Goal: Task Accomplishment & Management: Manage account settings

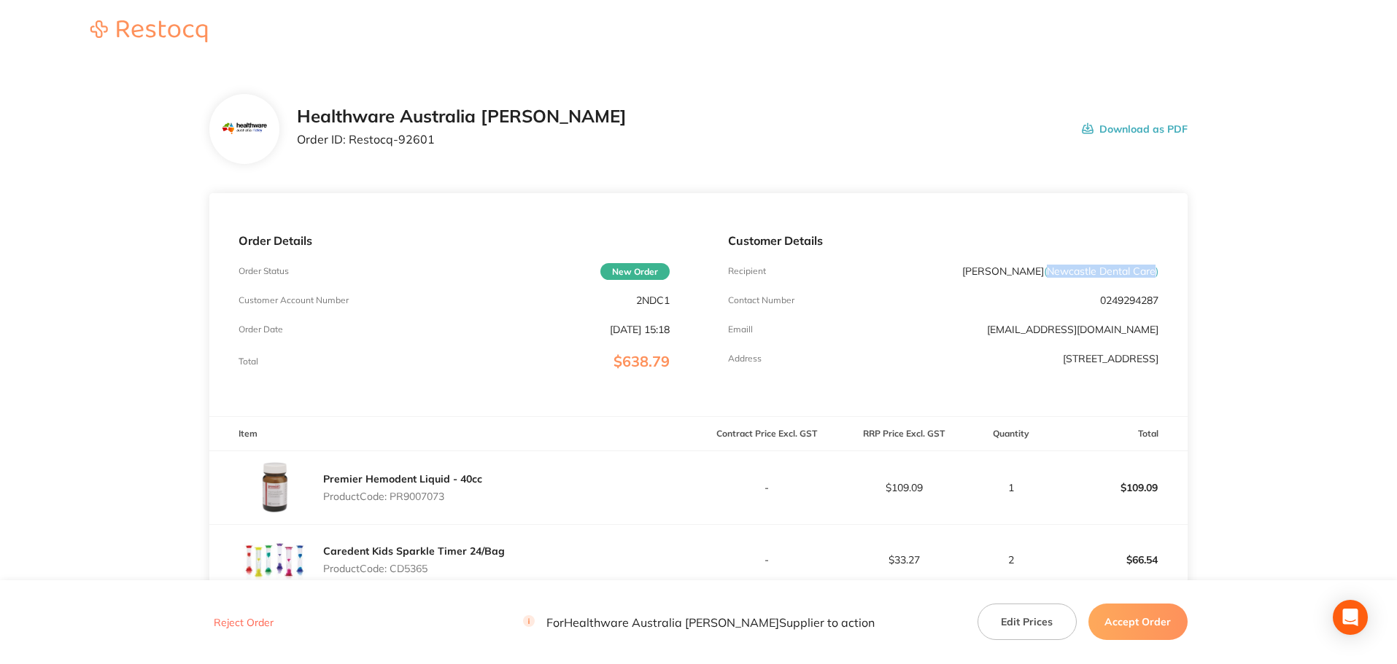
drag, startPoint x: 1046, startPoint y: 273, endPoint x: 1154, endPoint y: 270, distance: 108.0
click at [1154, 270] on span "( Newcastle Dental Care )" at bounding box center [1101, 271] width 114 height 13
copy span "Newcastle Dental Care"
drag, startPoint x: 440, startPoint y: 144, endPoint x: 350, endPoint y: 150, distance: 90.7
click at [350, 150] on div "Healthware Australia [PERSON_NAME] Order ID: Restocq- 92601" at bounding box center [462, 128] width 330 height 45
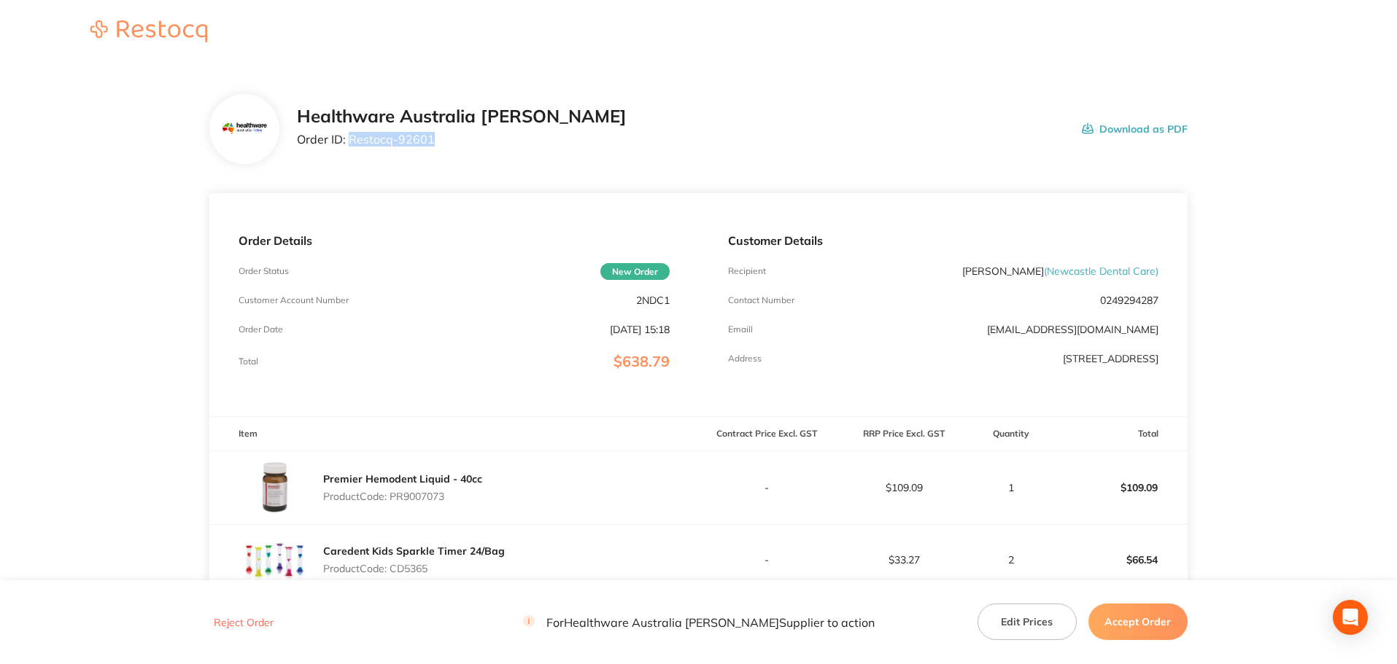
copy p "Restocq- 92601"
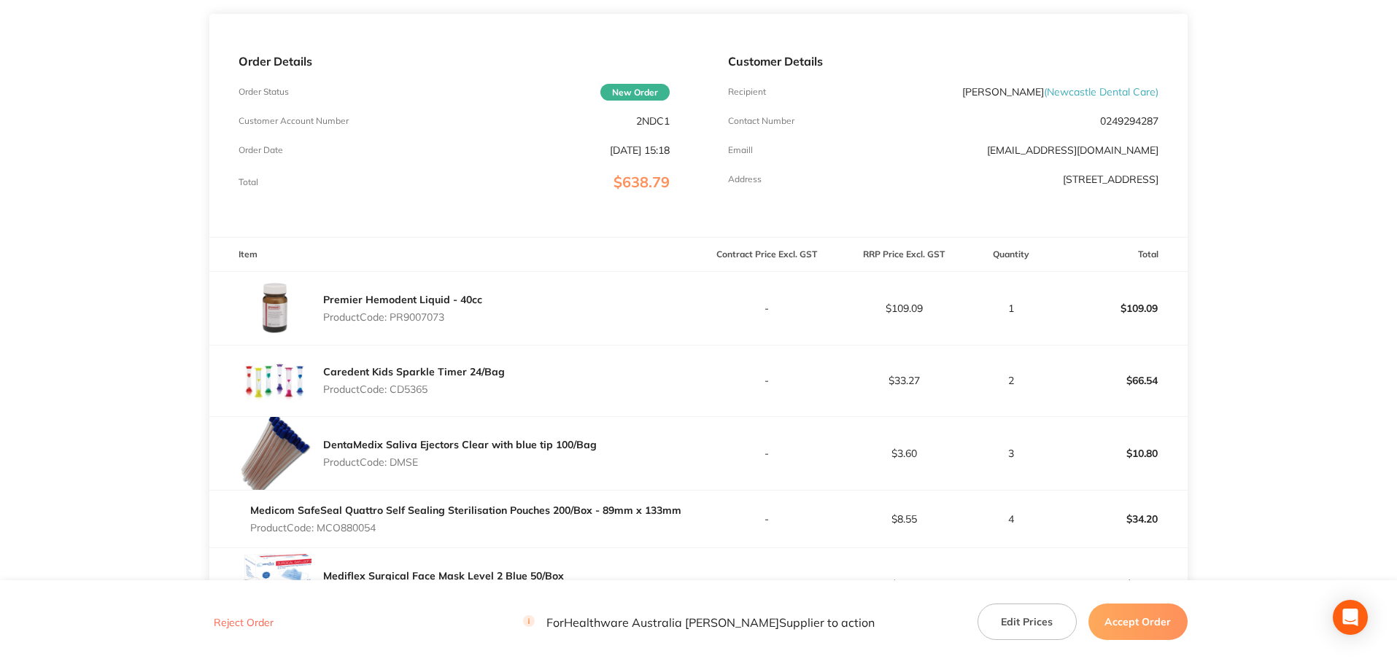
scroll to position [146, 0]
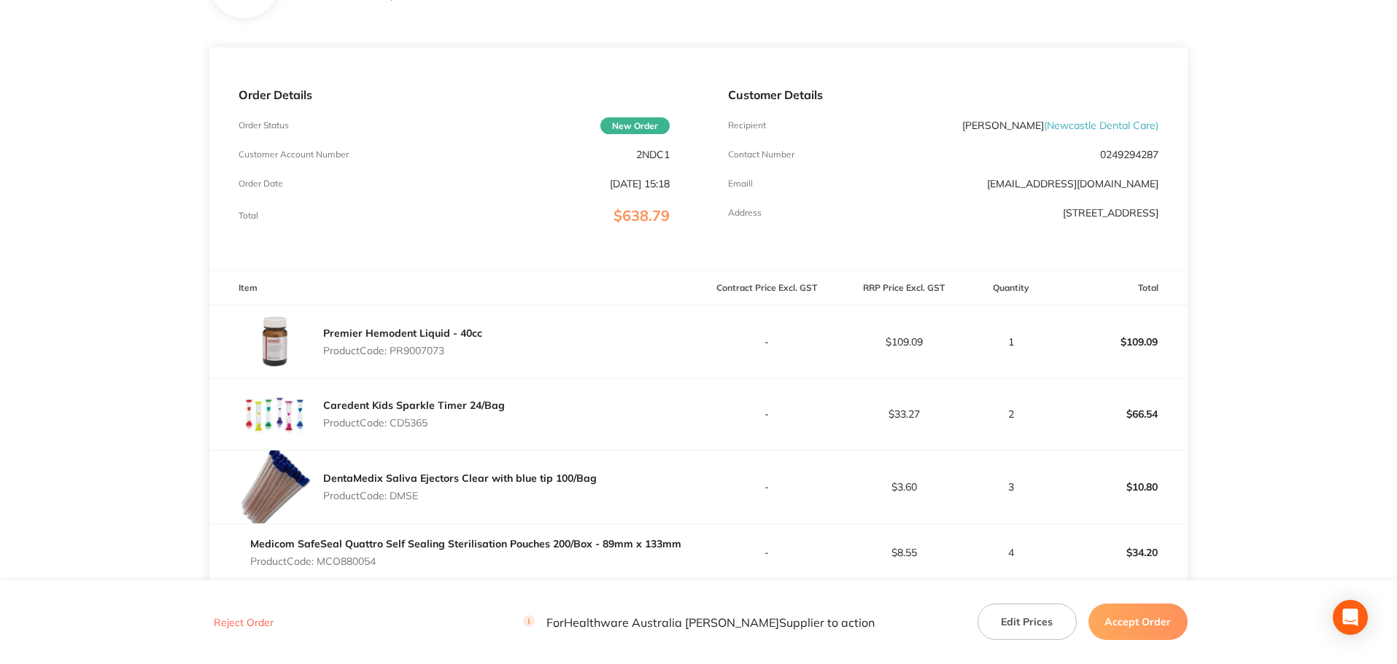
click at [430, 357] on p "Product Code: PR9007073" at bounding box center [402, 351] width 159 height 12
click at [430, 355] on p "Product Code: PR9007073" at bounding box center [402, 351] width 159 height 12
copy p "PR9007073"
click at [408, 420] on p "Product Code: CD5365" at bounding box center [414, 423] width 182 height 12
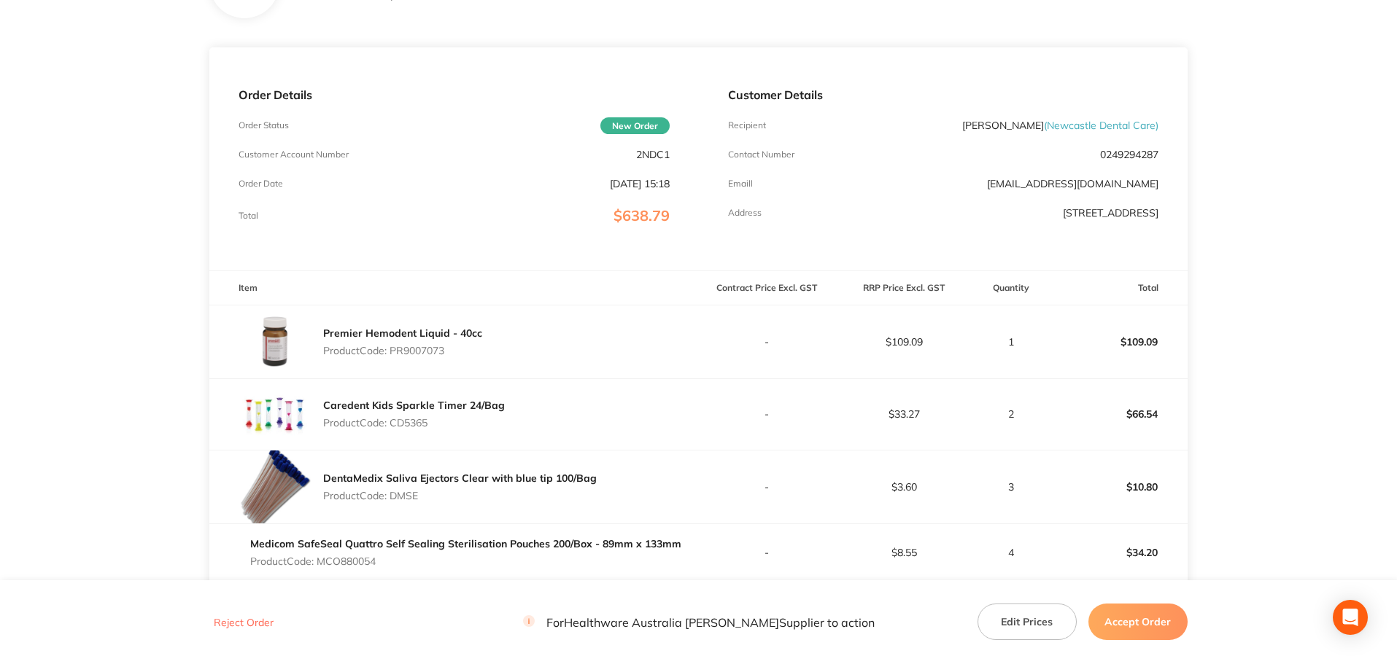
copy p "CD5365"
click at [411, 496] on p "Product Code: DMSE" at bounding box center [459, 496] width 273 height 12
copy p "DMSE"
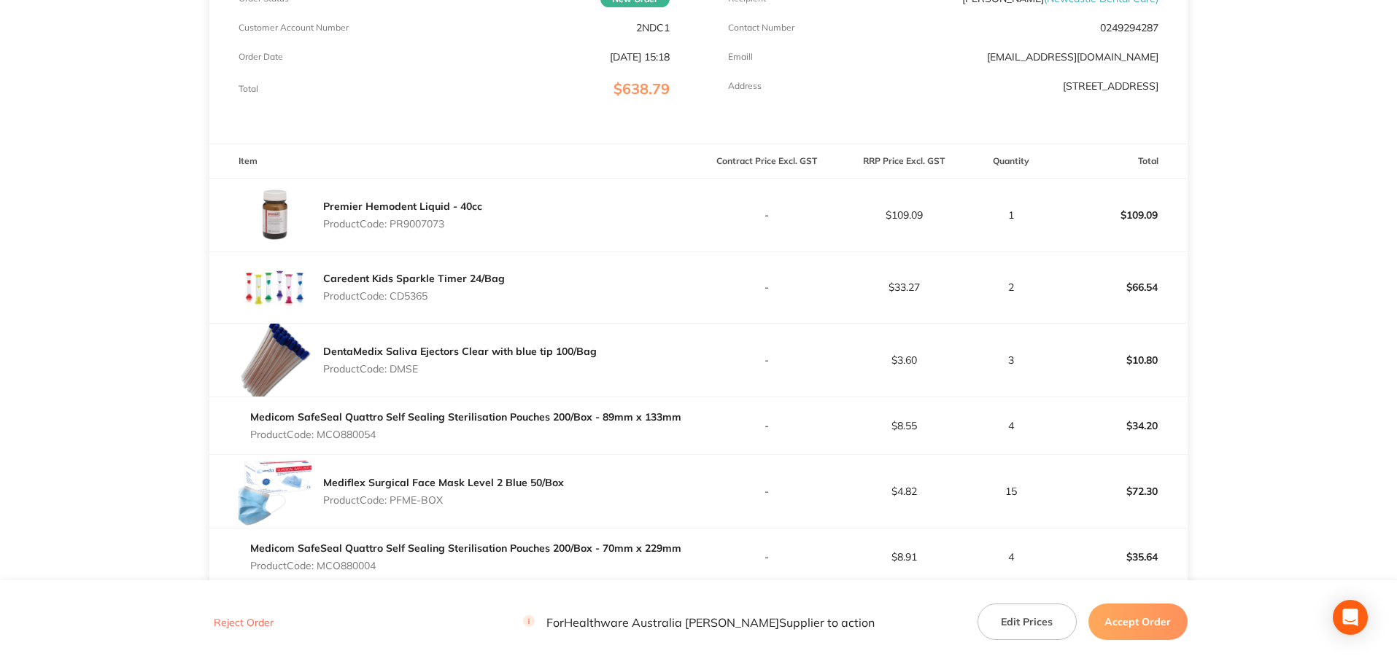
scroll to position [292, 0]
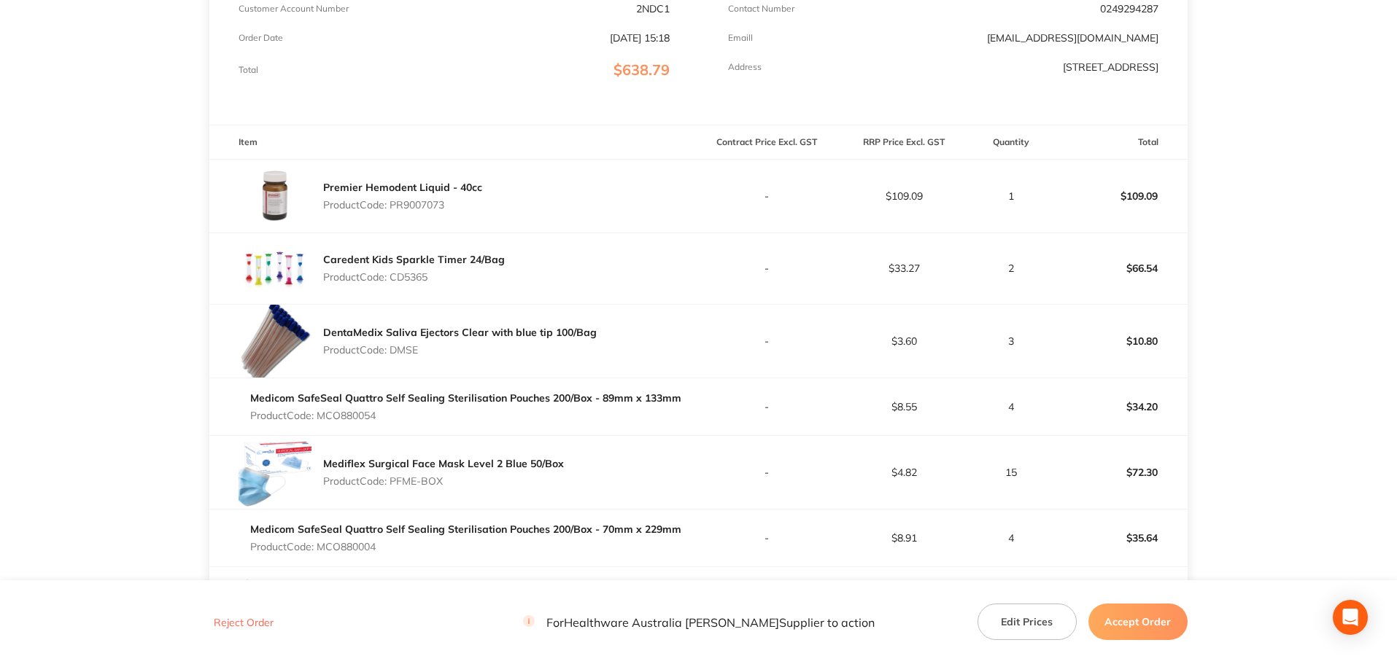
click at [360, 413] on p "Product Code: MCO880054" at bounding box center [465, 416] width 431 height 12
copy p "MCO880054"
drag, startPoint x: 441, startPoint y: 482, endPoint x: 392, endPoint y: 489, distance: 49.3
click at [392, 489] on div "Mediflex Surgical Face Mask Level 2 Blue 50/Box Product Code: PFME-BOX" at bounding box center [443, 472] width 241 height 41
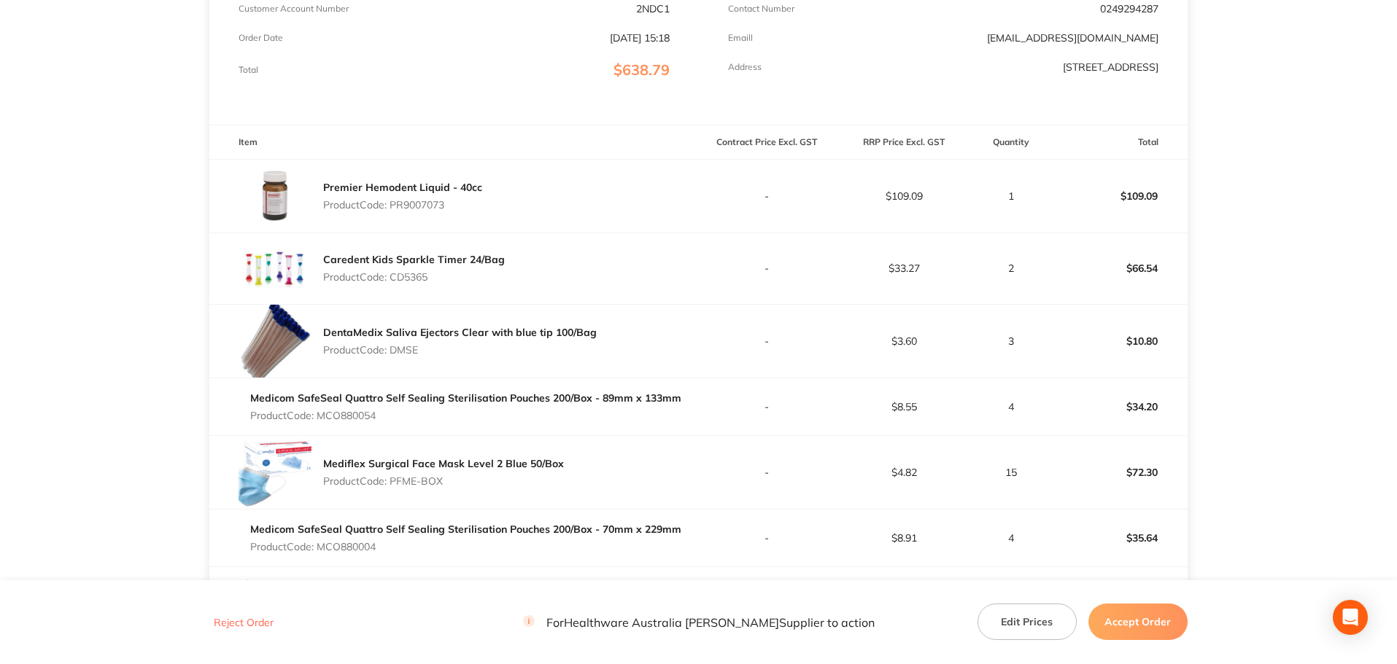
copy p "PFME-BOX"
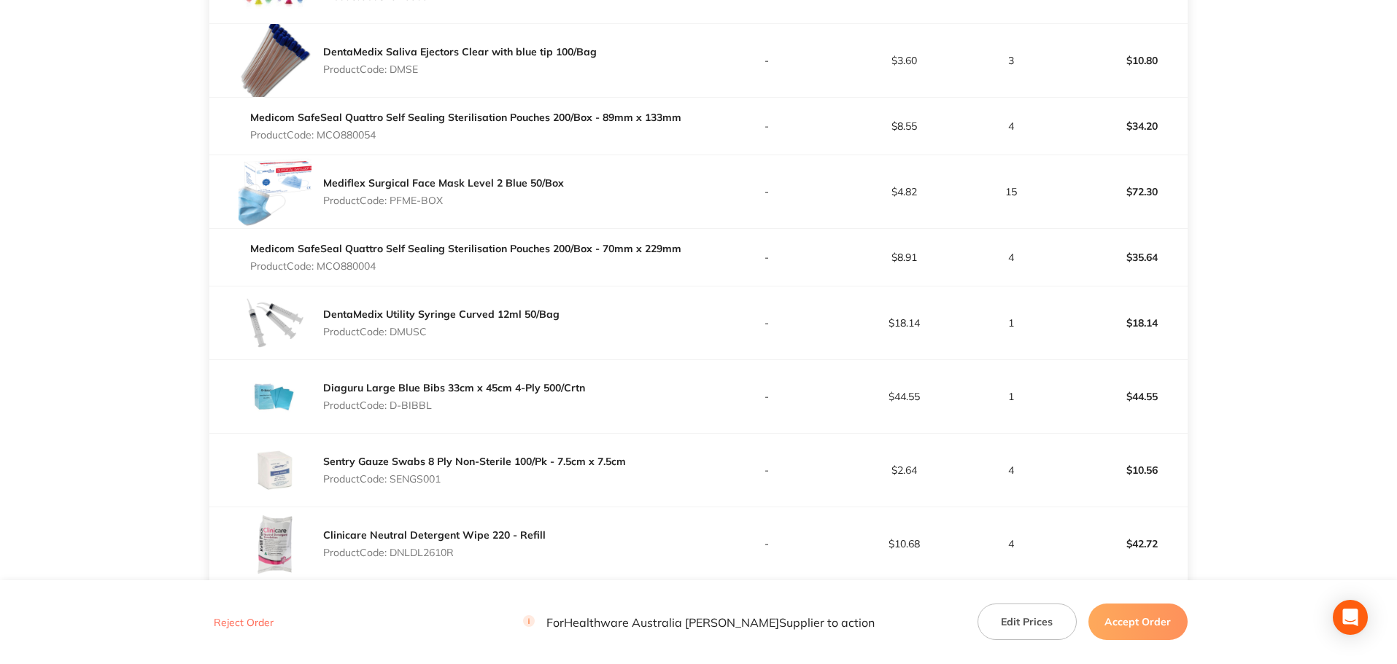
scroll to position [583, 0]
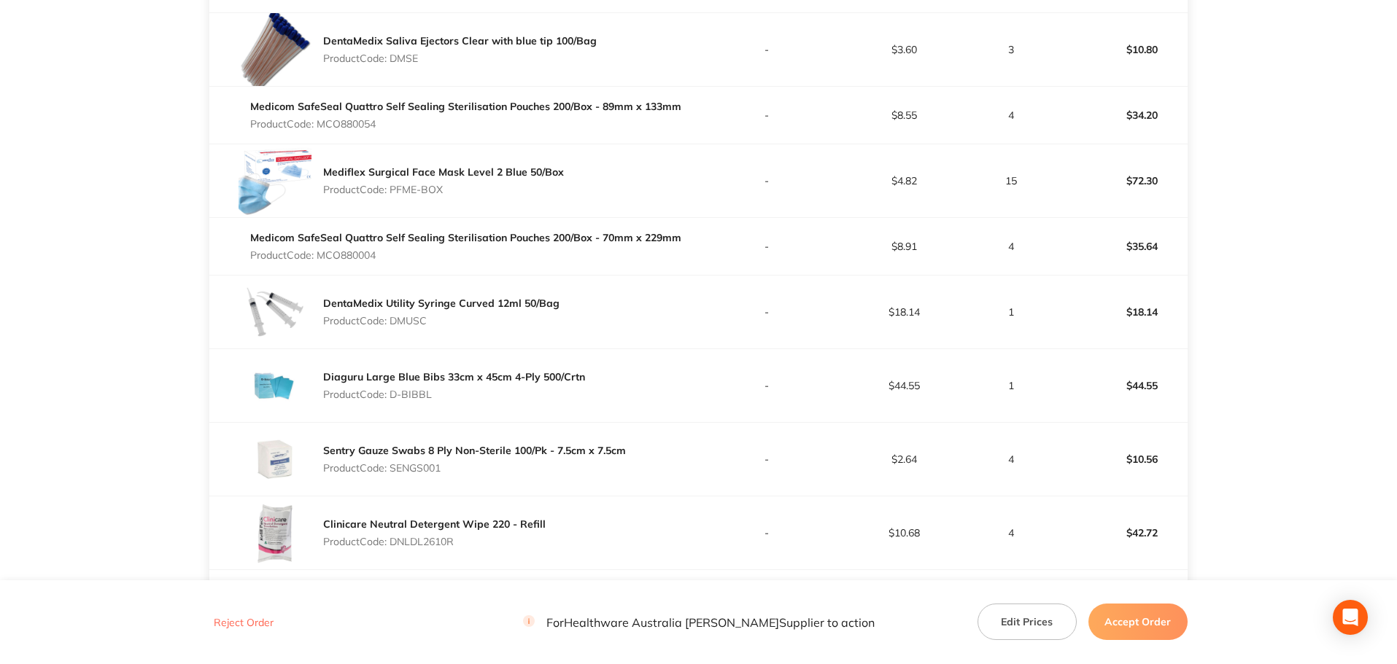
click at [362, 257] on p "Product Code: MCO880004" at bounding box center [465, 255] width 431 height 12
copy p "MCO880004"
click at [410, 324] on p "Product Code: DMUSC" at bounding box center [441, 321] width 236 height 12
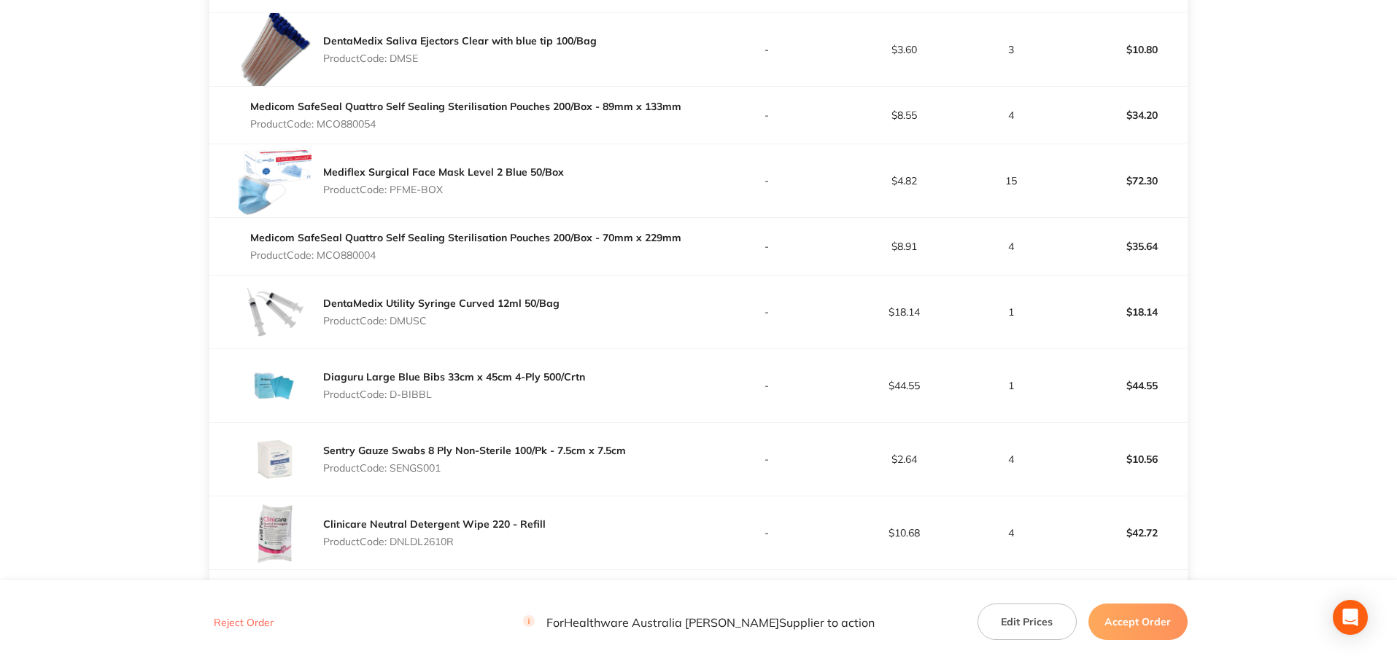
copy p "DMUSC"
drag, startPoint x: 406, startPoint y: 397, endPoint x: 395, endPoint y: 397, distance: 11.7
click at [395, 397] on p "Product Code: D-BIBBL" at bounding box center [454, 395] width 262 height 12
copy p "D-BIBBL"
click at [431, 468] on p "Product Code: SENGS001" at bounding box center [474, 468] width 303 height 12
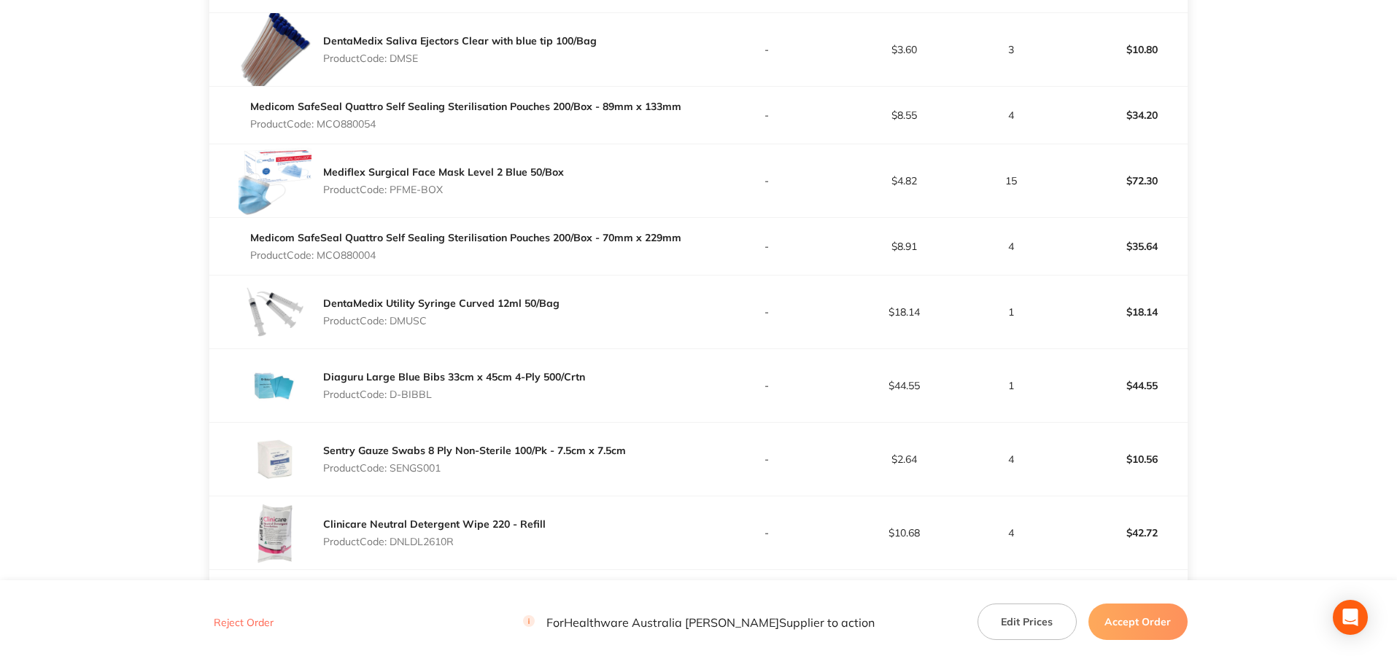
click at [431, 468] on p "Product Code: SENGS001" at bounding box center [474, 468] width 303 height 12
click at [438, 542] on p "Product Code: DNLDL2610R" at bounding box center [434, 542] width 222 height 12
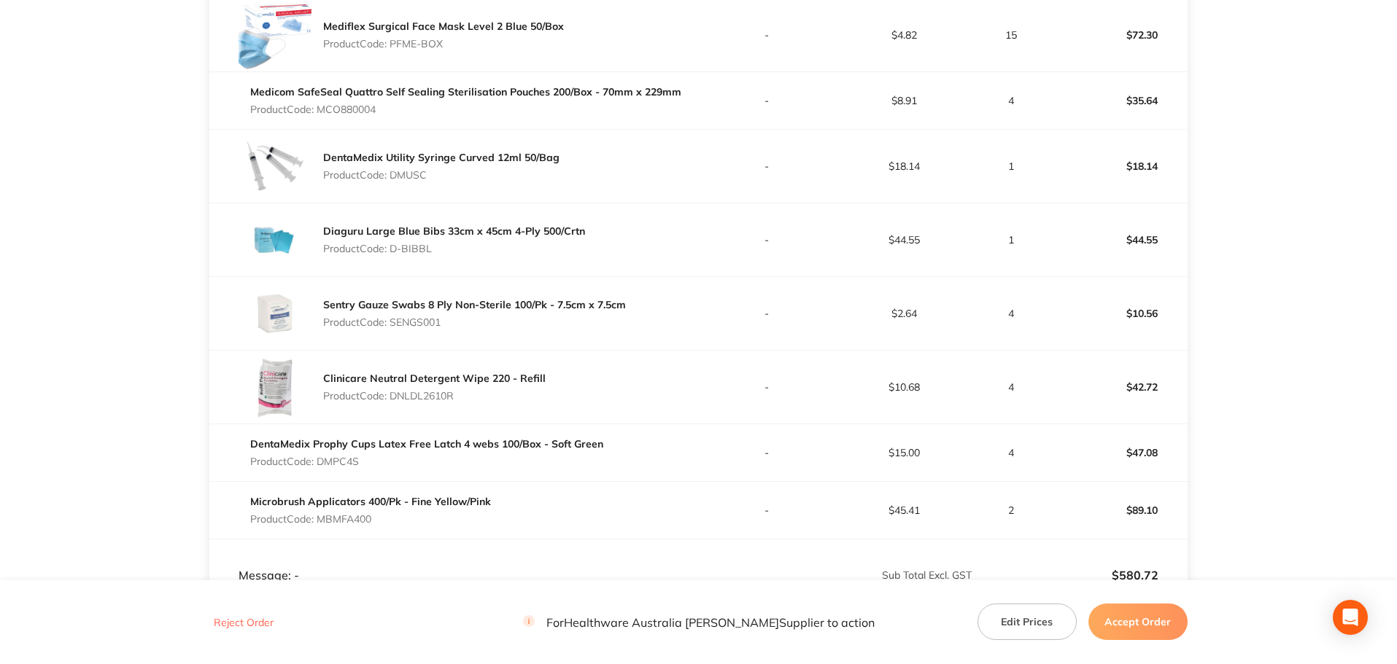
scroll to position [802, 0]
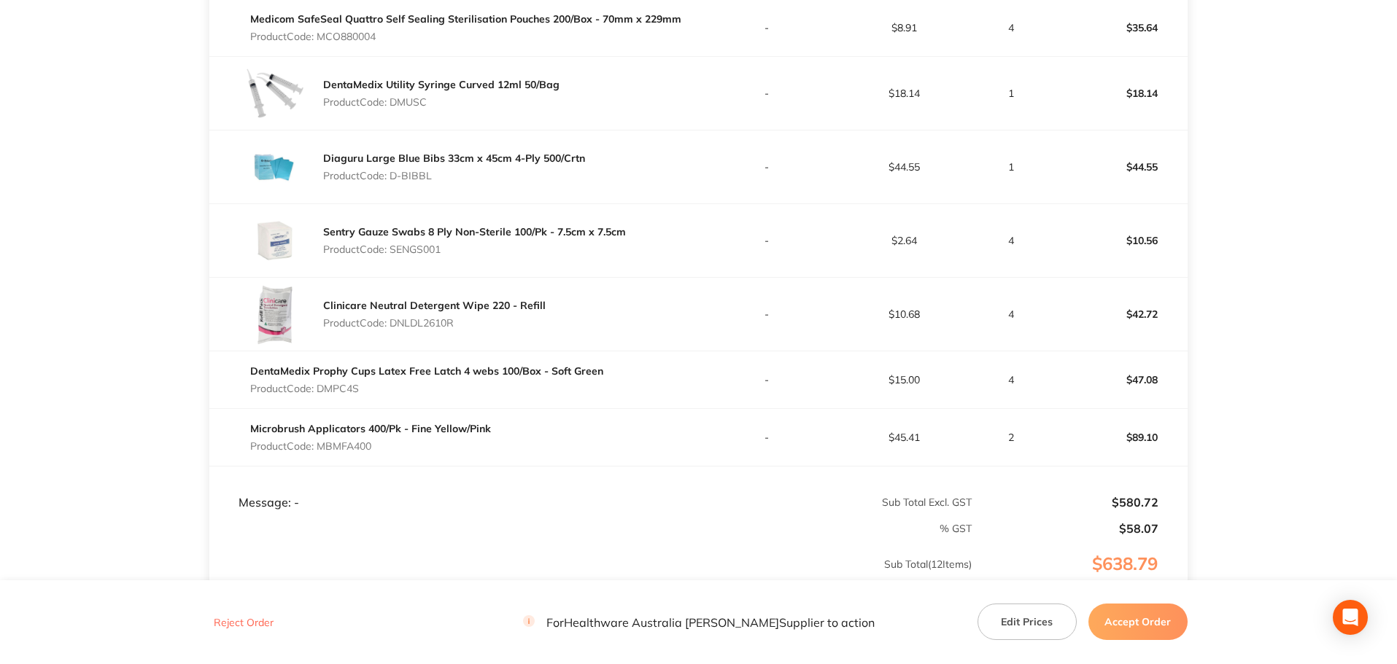
click at [332, 389] on p "Product Code: DMPC4S" at bounding box center [426, 389] width 353 height 12
click at [354, 446] on p "Product Code: MBMFA400" at bounding box center [370, 446] width 241 height 12
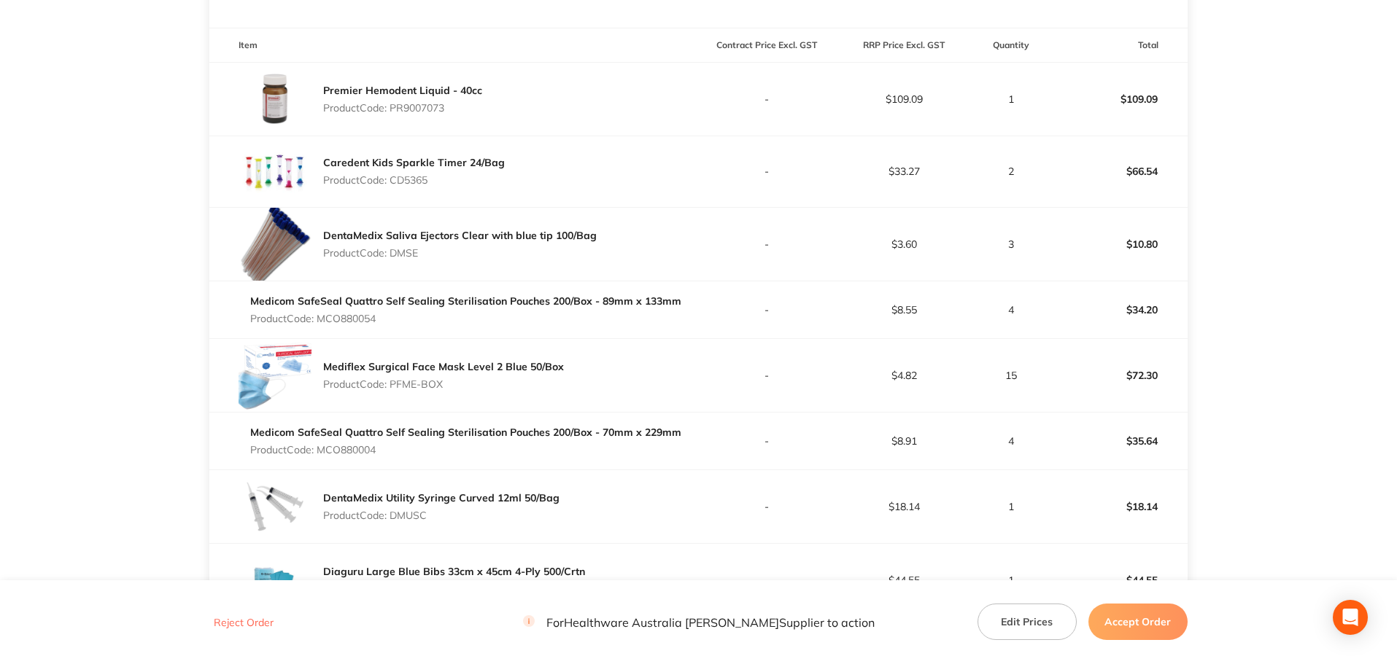
scroll to position [365, 0]
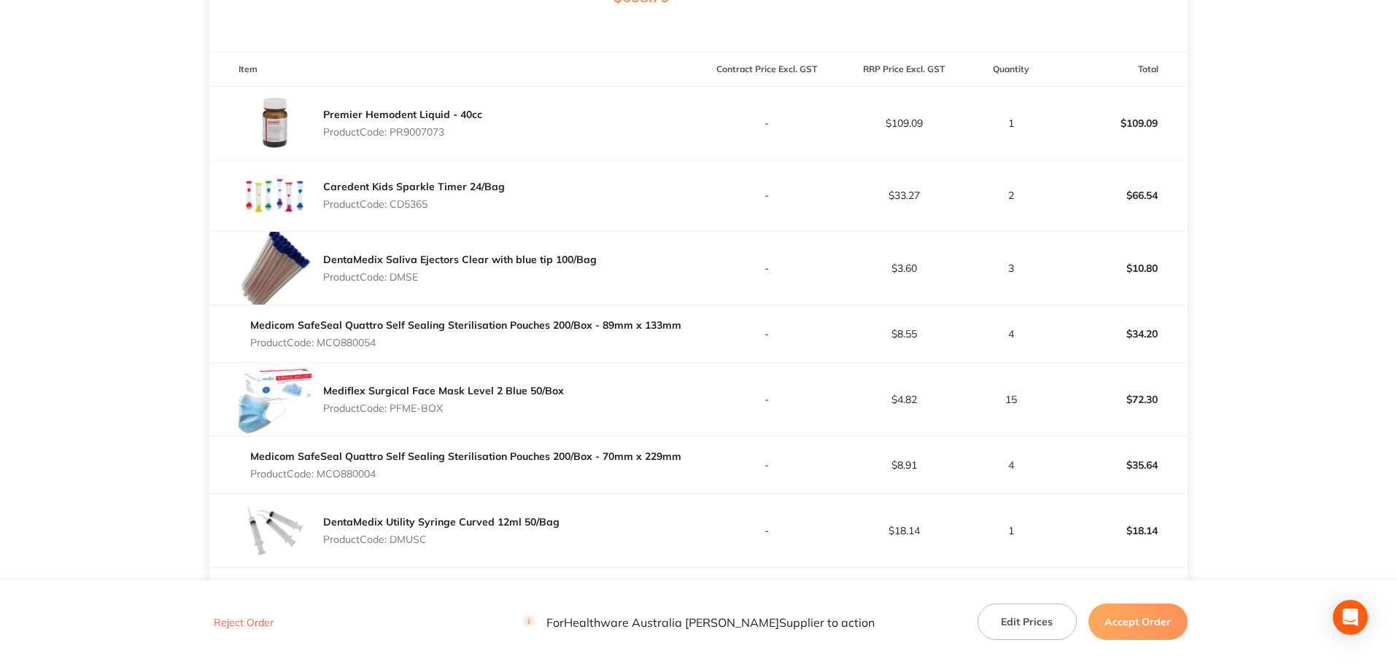
click at [1156, 632] on button "Accept Order" at bounding box center [1137, 622] width 99 height 36
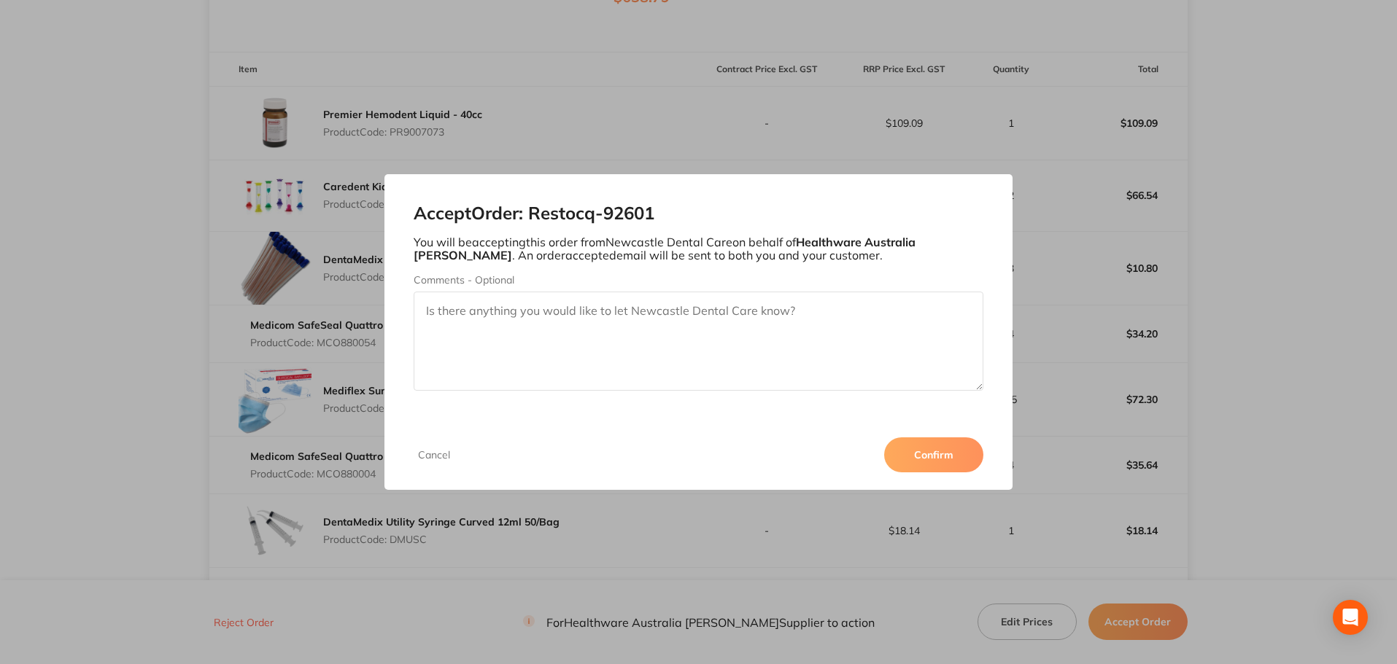
click at [936, 456] on button "Confirm" at bounding box center [933, 455] width 99 height 35
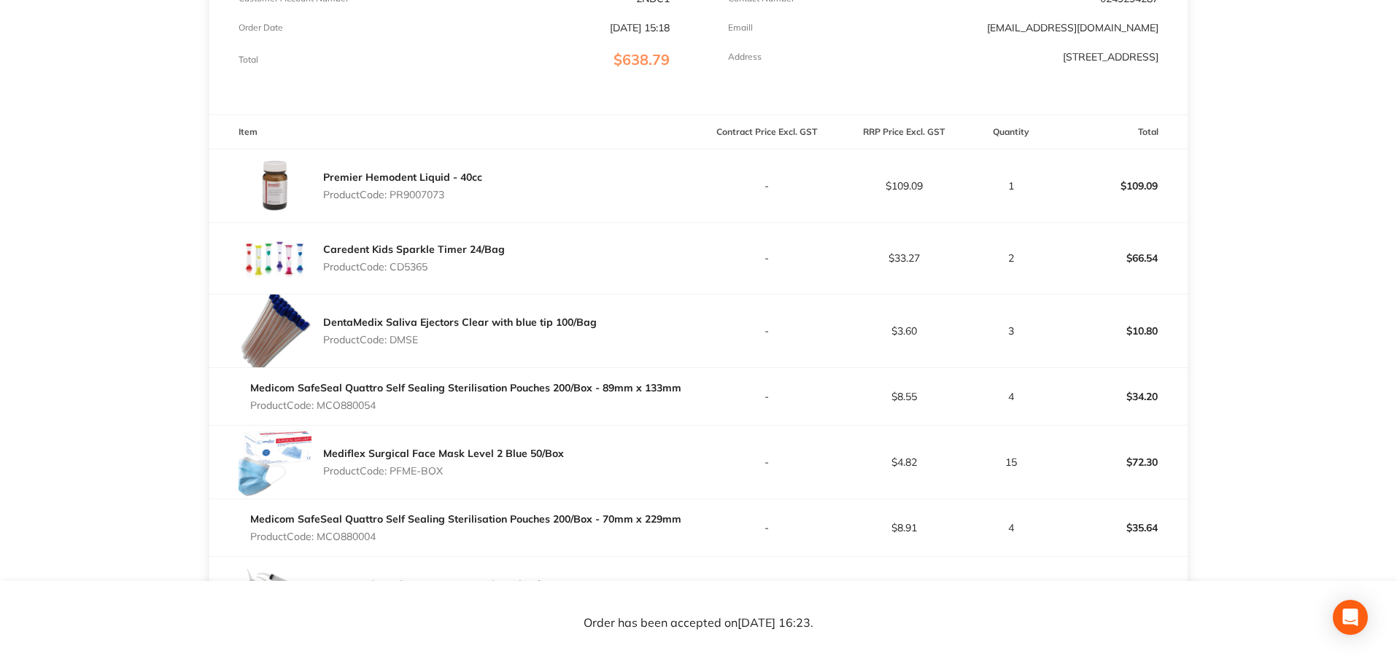
scroll to position [219, 0]
